Goal: Navigation & Orientation: Find specific page/section

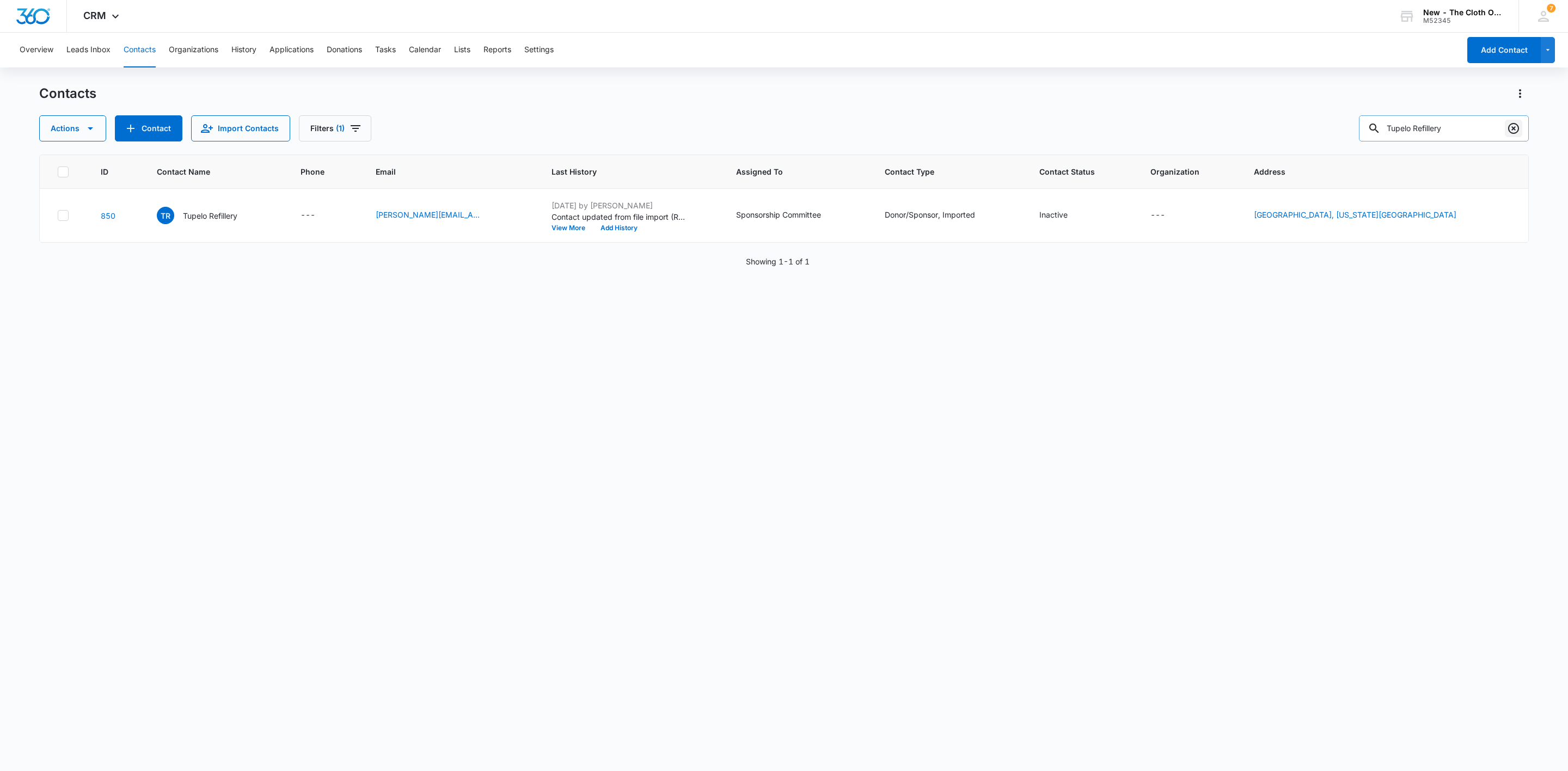
click at [1512, 129] on icon "Clear" at bounding box center [1513, 128] width 13 height 13
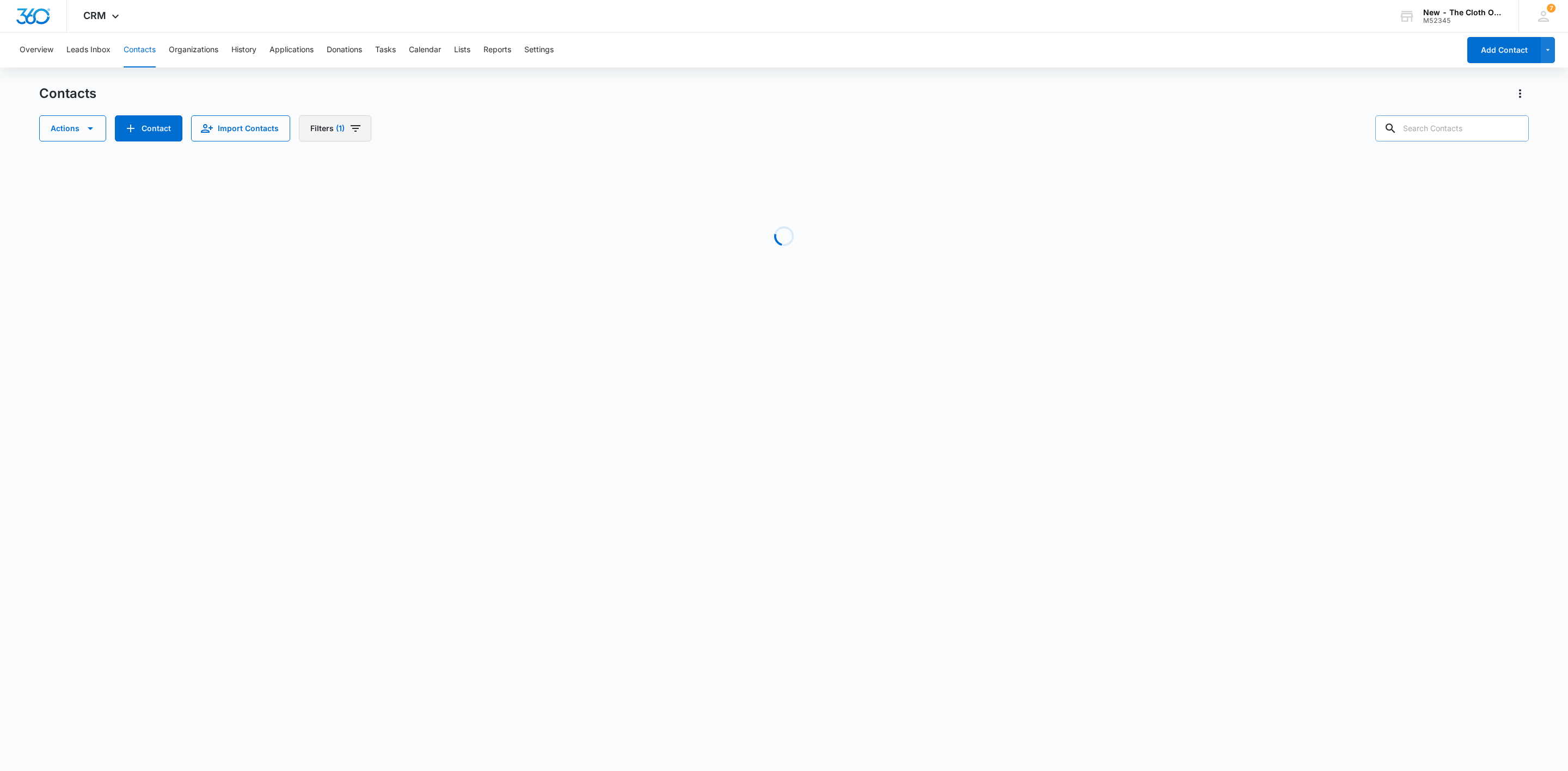
click at [356, 135] on button "Filters (1)" at bounding box center [335, 128] width 72 height 26
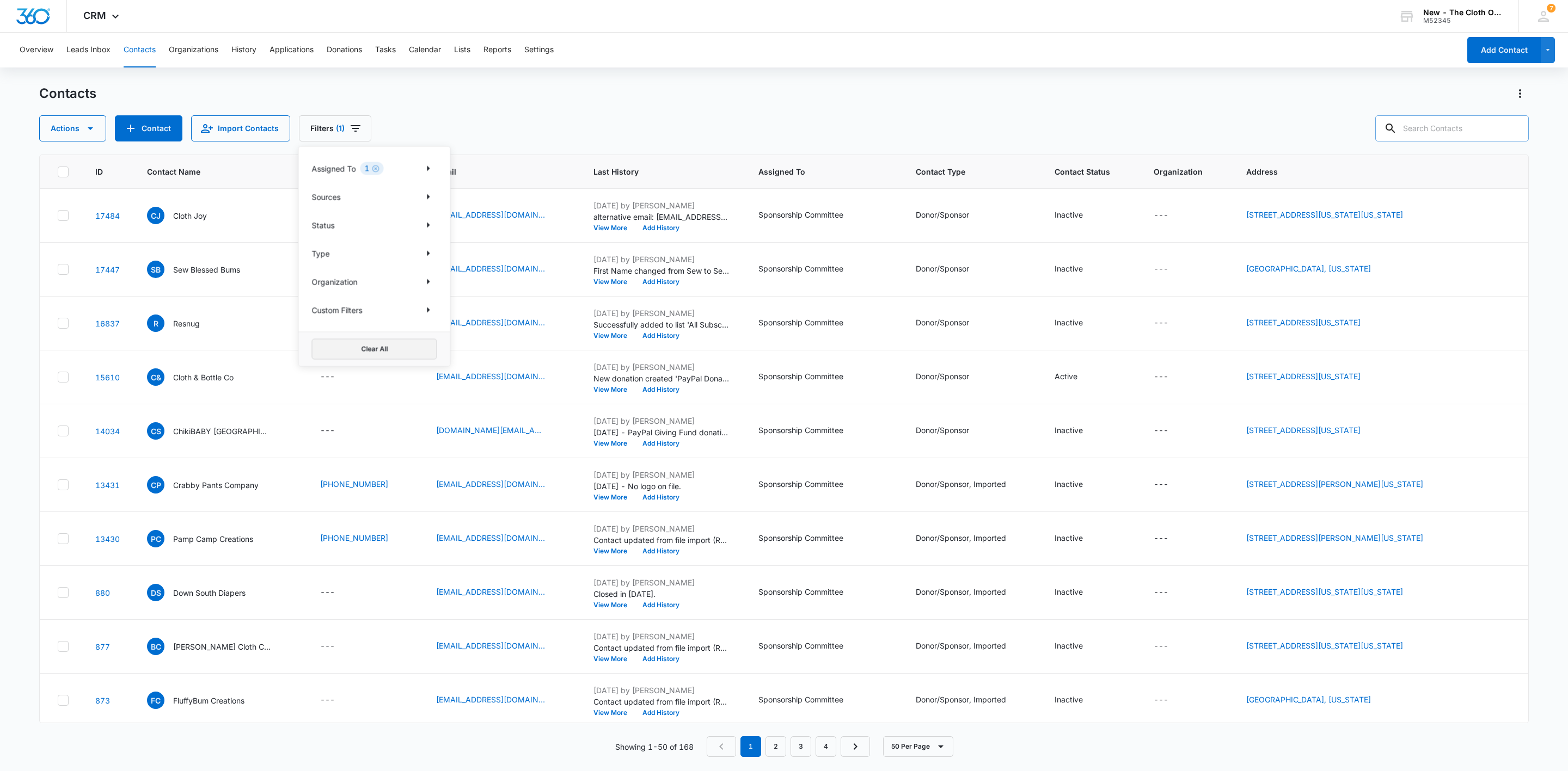
click at [384, 350] on button "Clear All" at bounding box center [374, 349] width 125 height 20
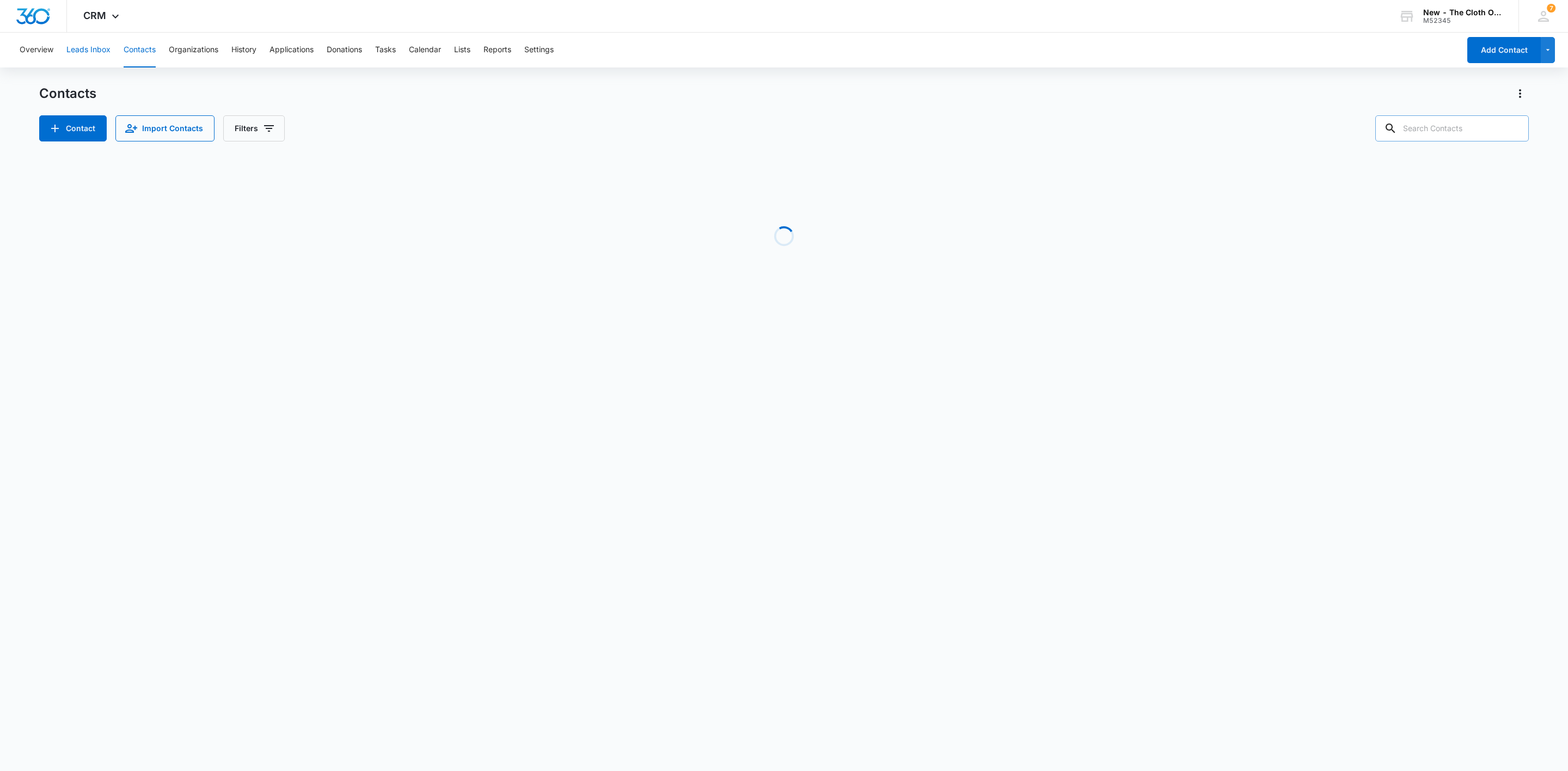
click at [72, 44] on button "Leads Inbox" at bounding box center [89, 50] width 44 height 34
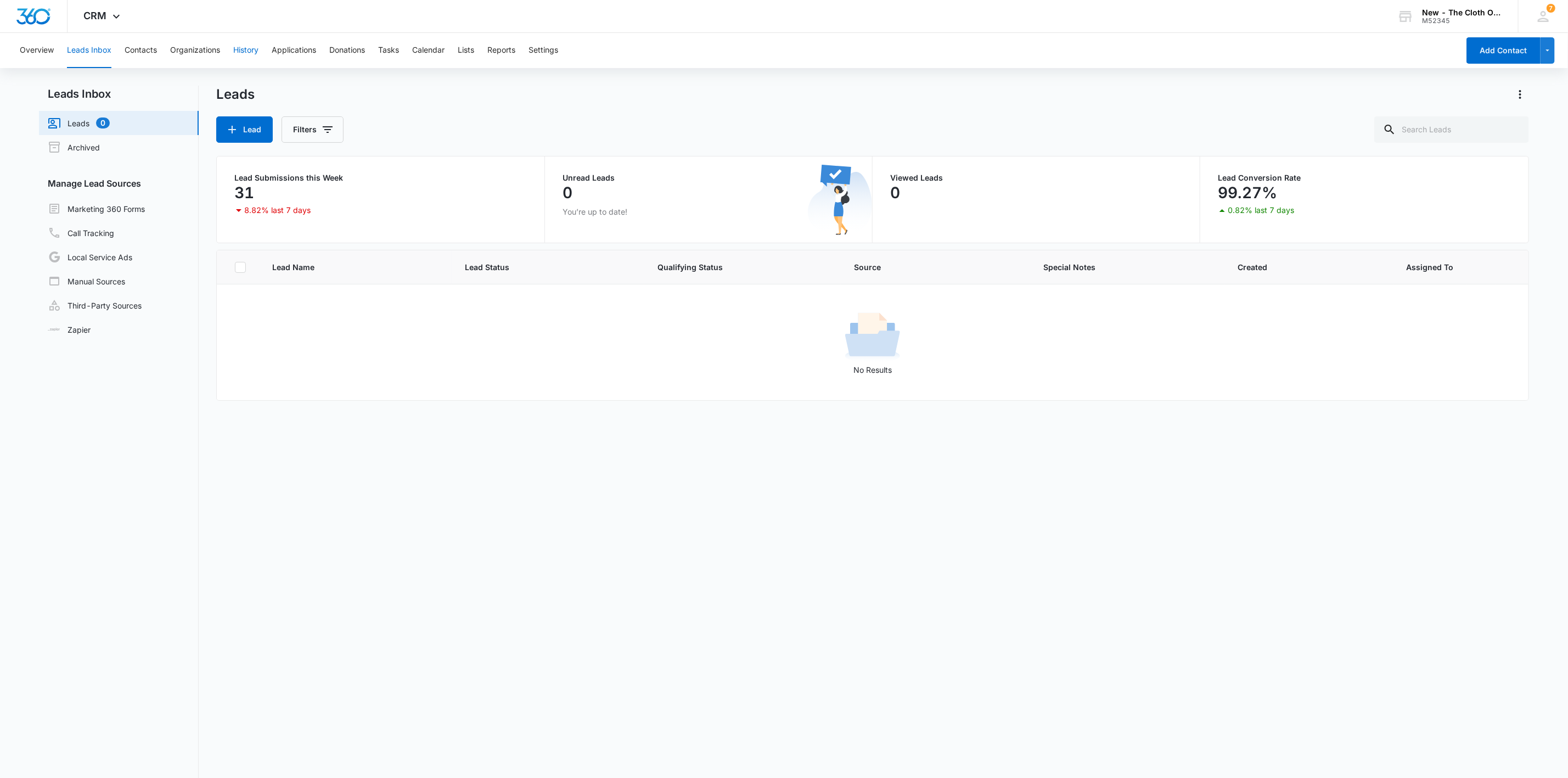
click at [244, 46] on button "History" at bounding box center [246, 51] width 25 height 35
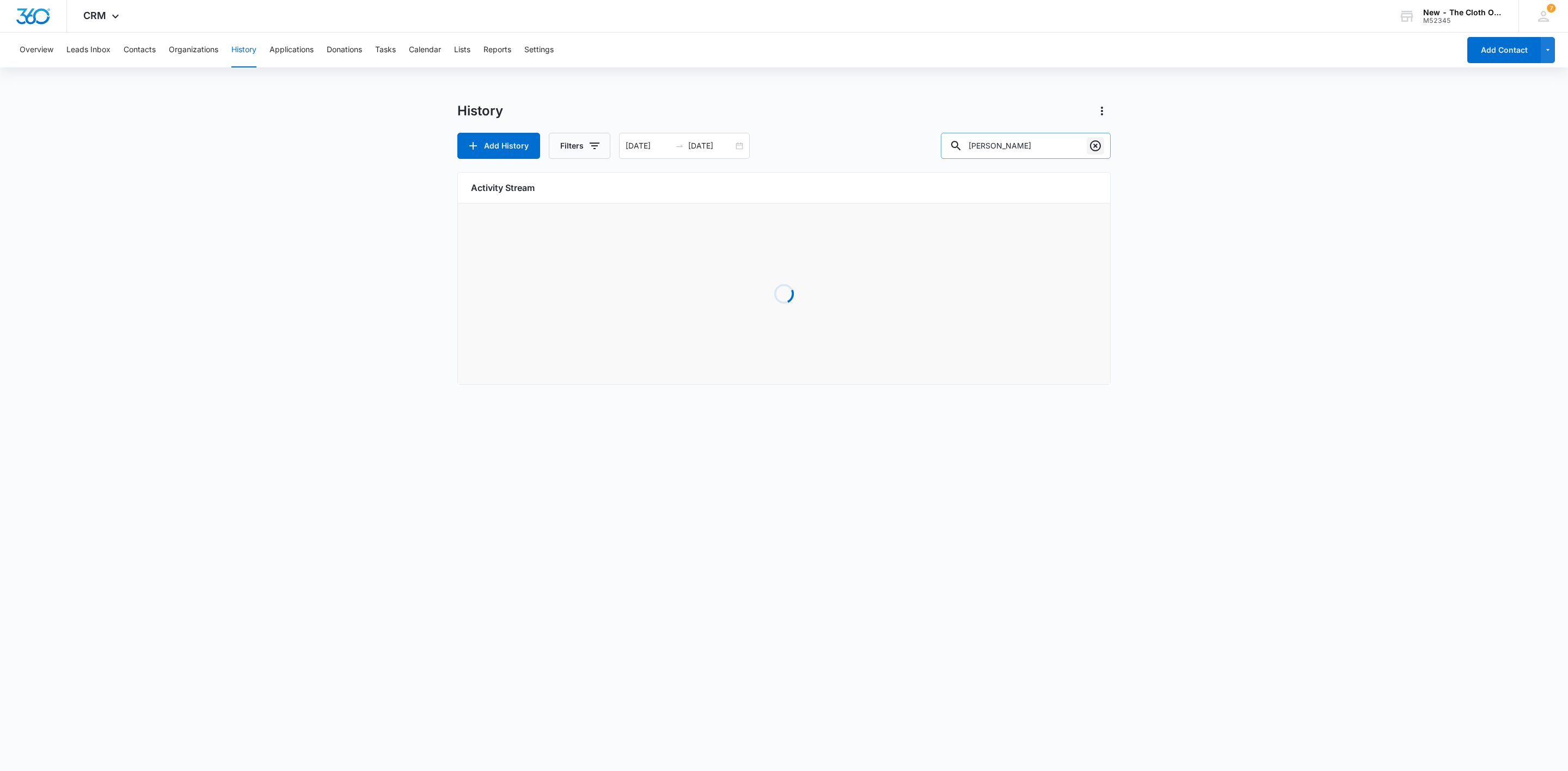
click at [1093, 147] on icon "Clear" at bounding box center [1095, 146] width 13 height 13
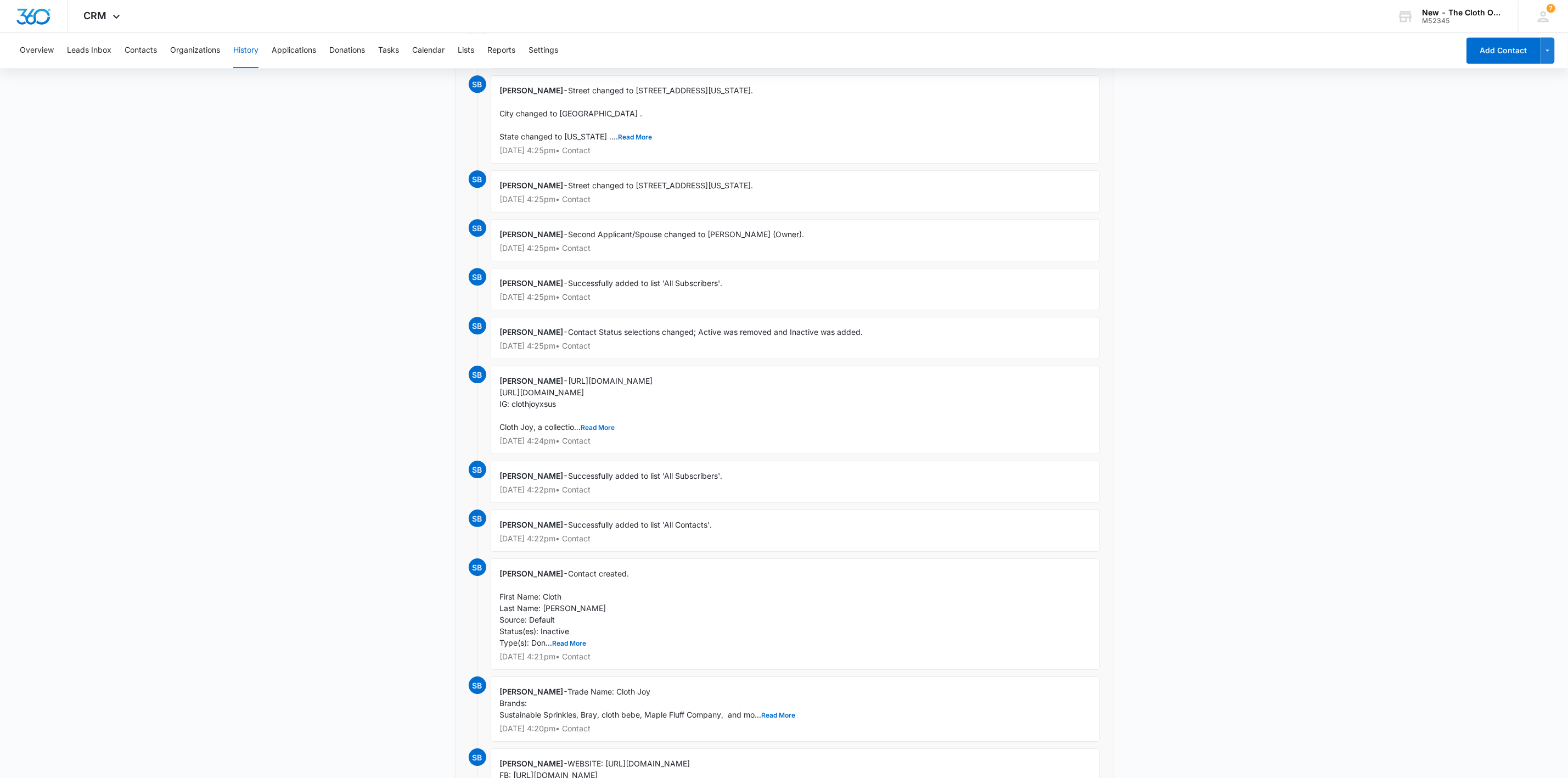
scroll to position [2565, 0]
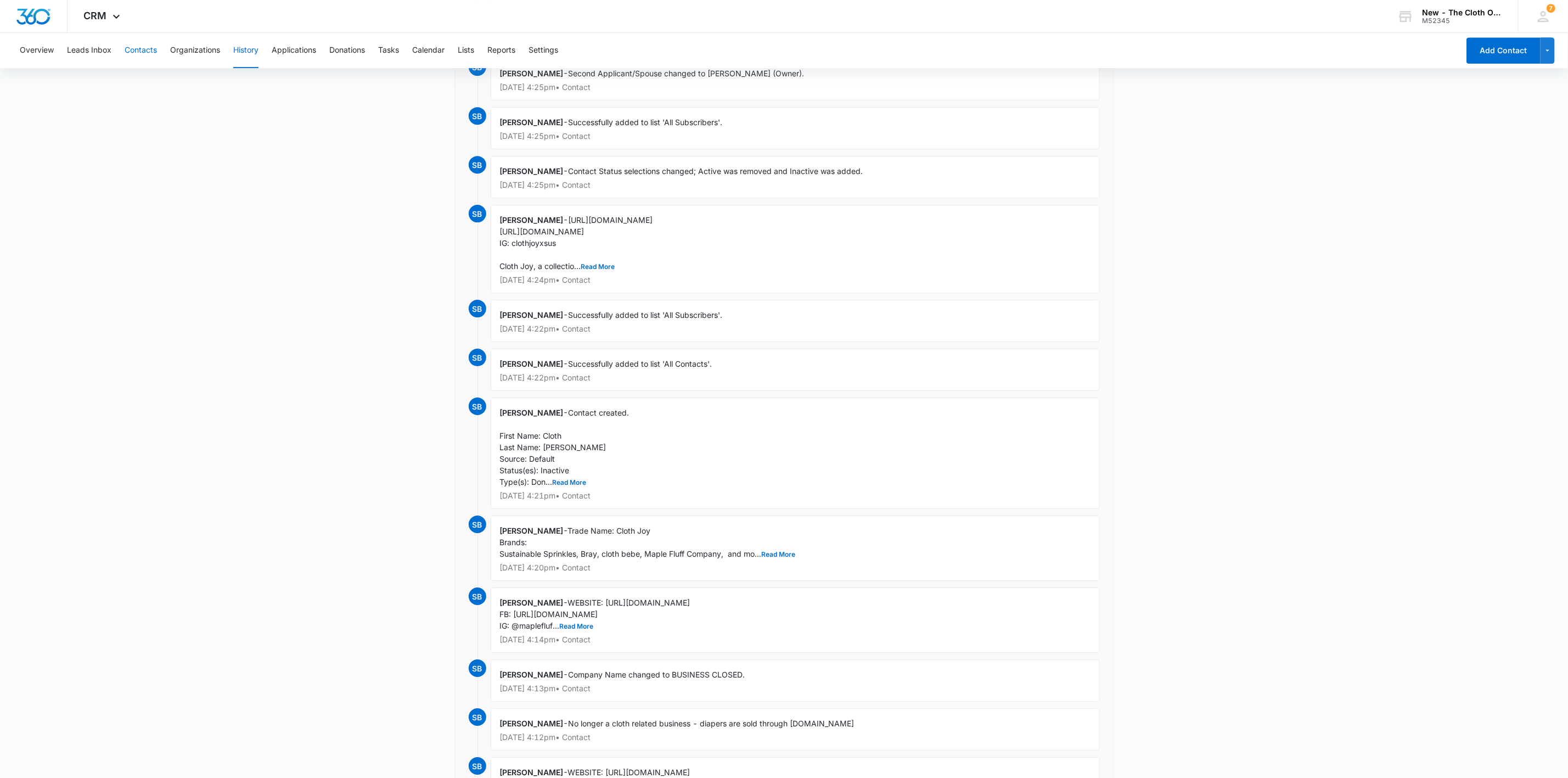
click at [130, 48] on button "Contacts" at bounding box center [141, 51] width 32 height 35
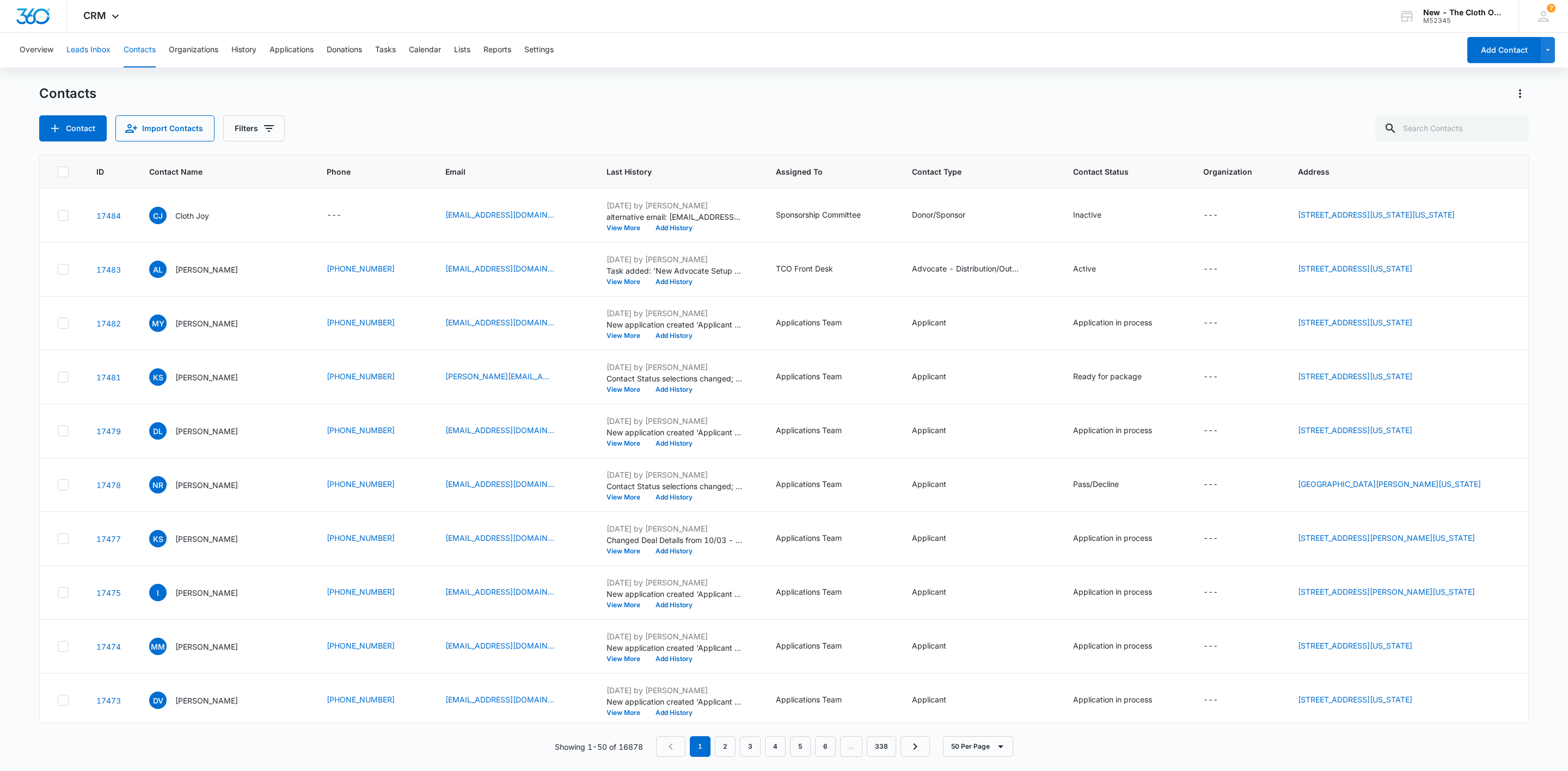
click at [81, 47] on button "Leads Inbox" at bounding box center [89, 50] width 44 height 34
